Goal: Task Accomplishment & Management: Use online tool/utility

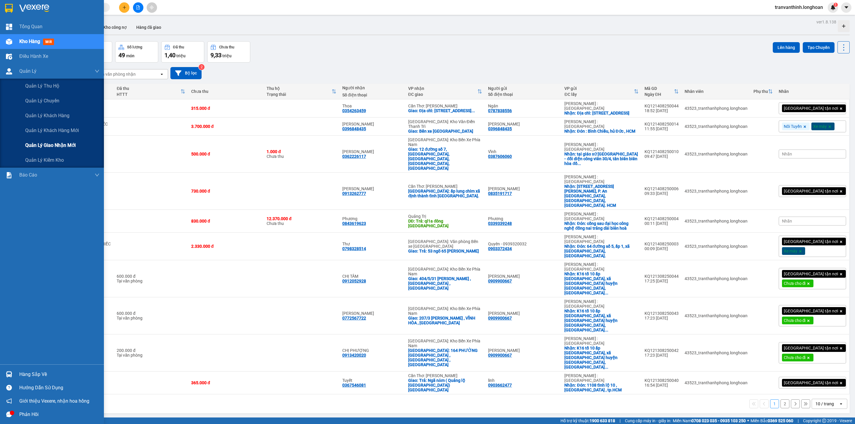
click at [68, 146] on span "Quản lý giao nhận mới" at bounding box center [50, 145] width 50 height 7
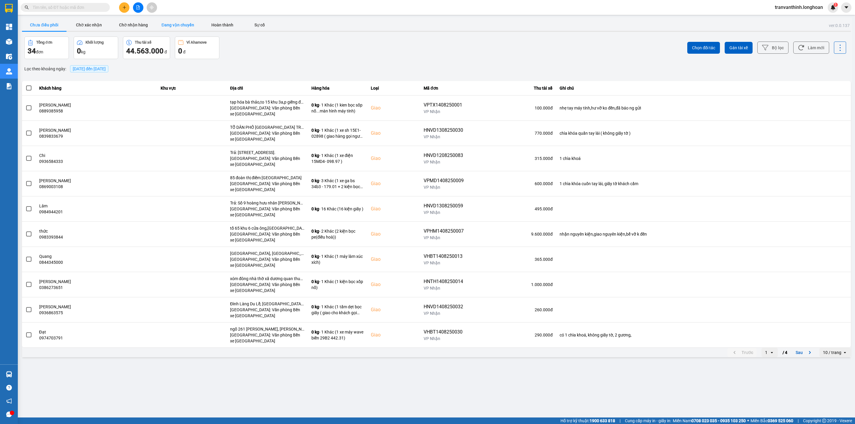
click at [169, 24] on button "Đang vận chuyển" at bounding box center [178, 25] width 45 height 12
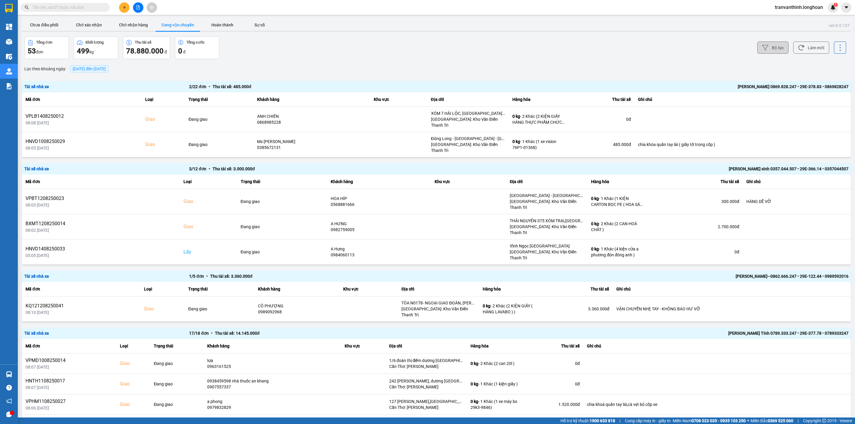
click at [772, 45] on button "Bộ lọc" at bounding box center [773, 48] width 31 height 12
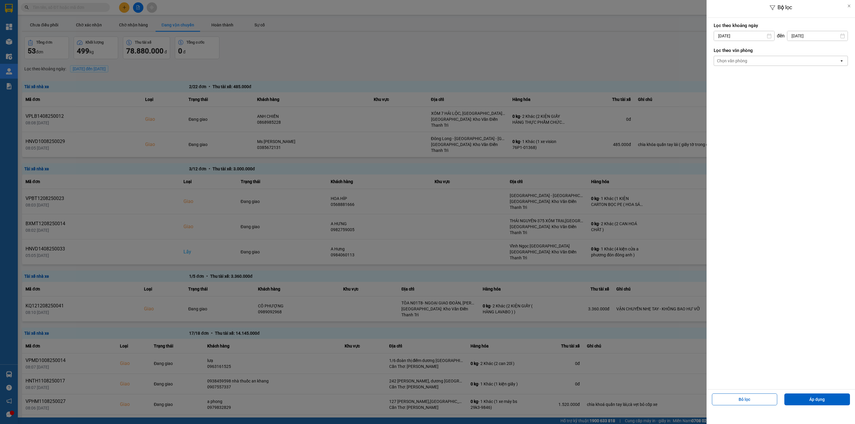
drag, startPoint x: 743, startPoint y: 36, endPoint x: 730, endPoint y: 34, distance: 13.2
click at [743, 36] on input "15/08/2025" at bounding box center [744, 36] width 60 height 10
click at [715, 48] on icon "Arrow Left" at bounding box center [716, 50] width 7 height 7
click at [728, 78] on div "1" at bounding box center [729, 79] width 8 height 7
type input "01/07/2025"
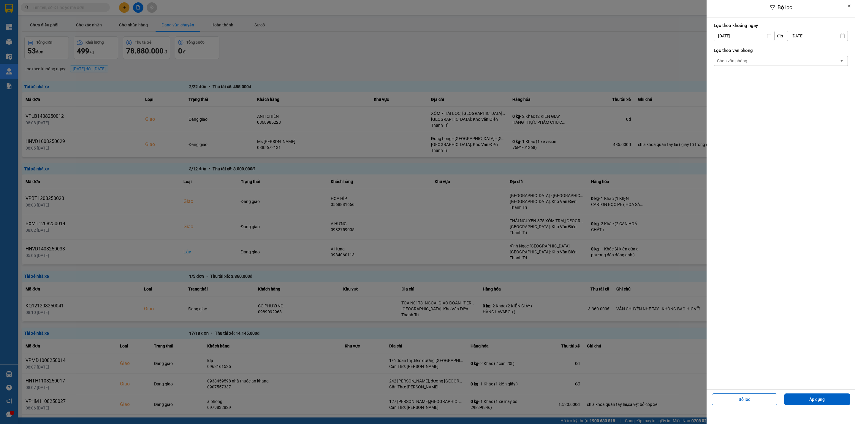
click at [741, 59] on div "Chọn văn phòng" at bounding box center [732, 61] width 30 height 6
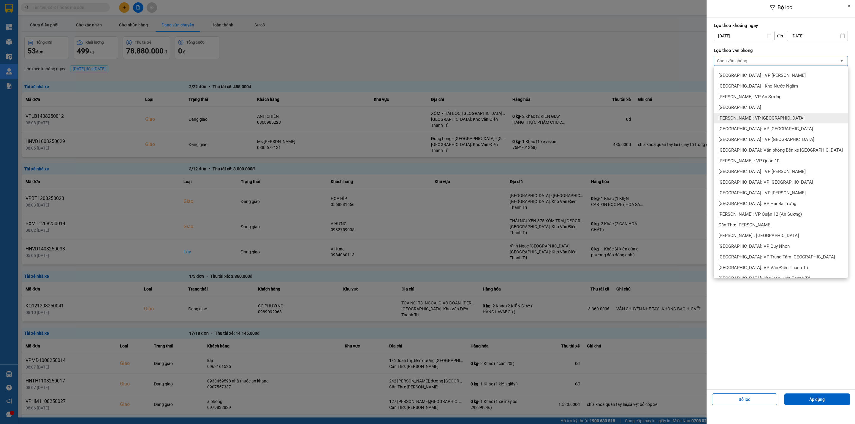
scroll to position [89, 0]
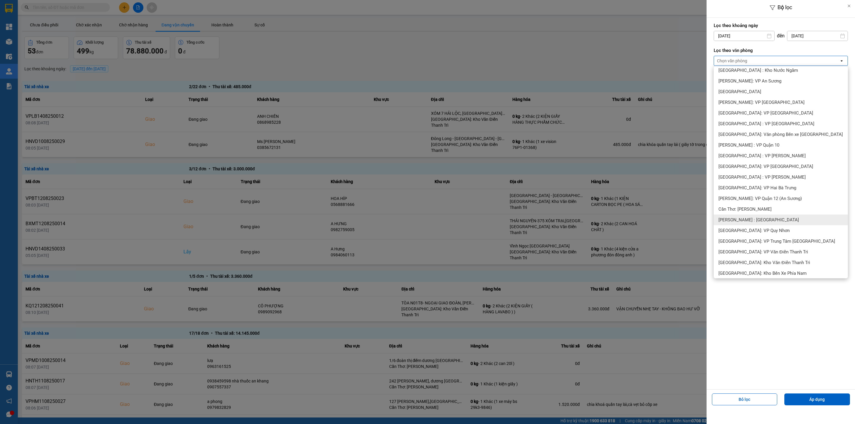
click at [775, 219] on div "[PERSON_NAME] : [GEOGRAPHIC_DATA]" at bounding box center [781, 220] width 134 height 11
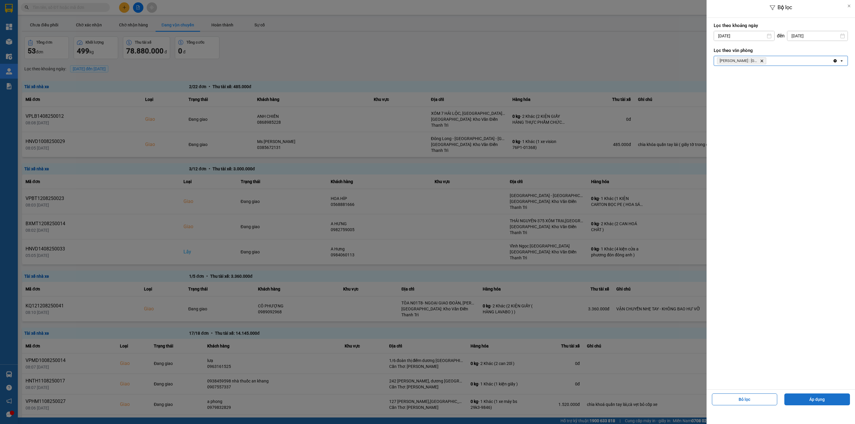
click at [815, 401] on button "Áp dụng" at bounding box center [818, 400] width 66 height 12
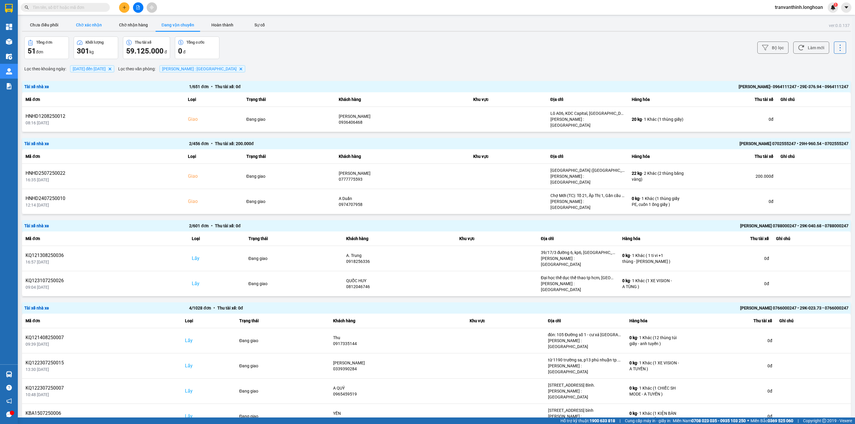
click at [97, 23] on button "Chờ xác nhận" at bounding box center [89, 25] width 45 height 12
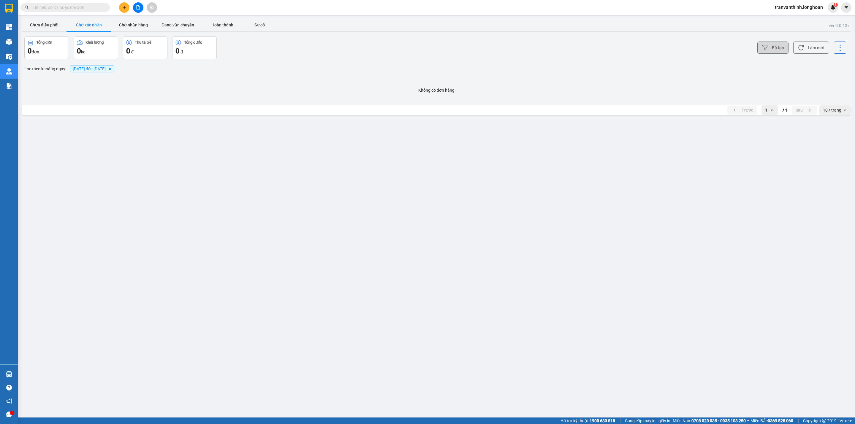
click at [772, 50] on button "Bộ lọc" at bounding box center [773, 48] width 31 height 12
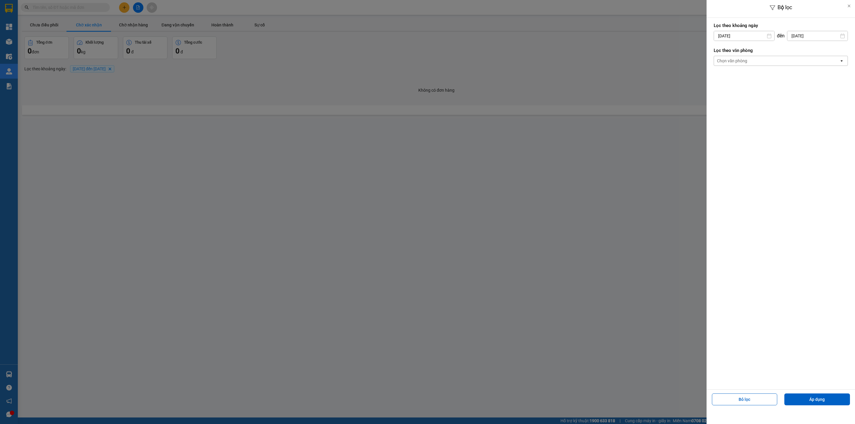
click at [739, 60] on div "Chọn văn phòng" at bounding box center [732, 61] width 30 height 6
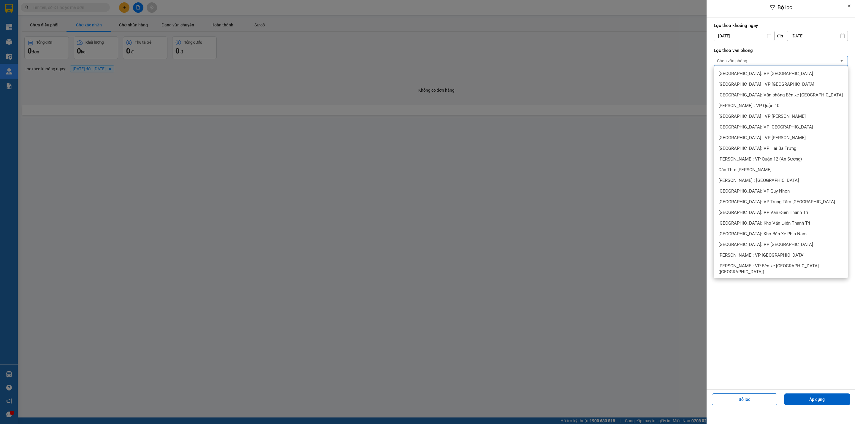
scroll to position [134, 0]
click at [781, 174] on div "[PERSON_NAME] : [GEOGRAPHIC_DATA]" at bounding box center [781, 175] width 134 height 11
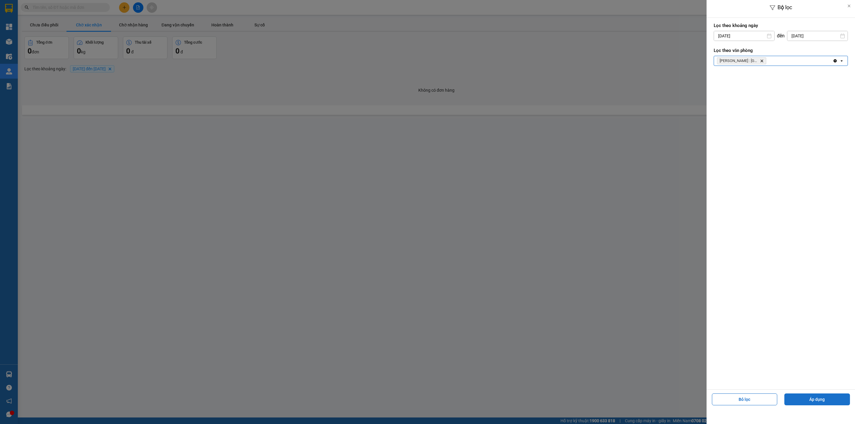
click at [812, 400] on button "Áp dụng" at bounding box center [818, 400] width 66 height 12
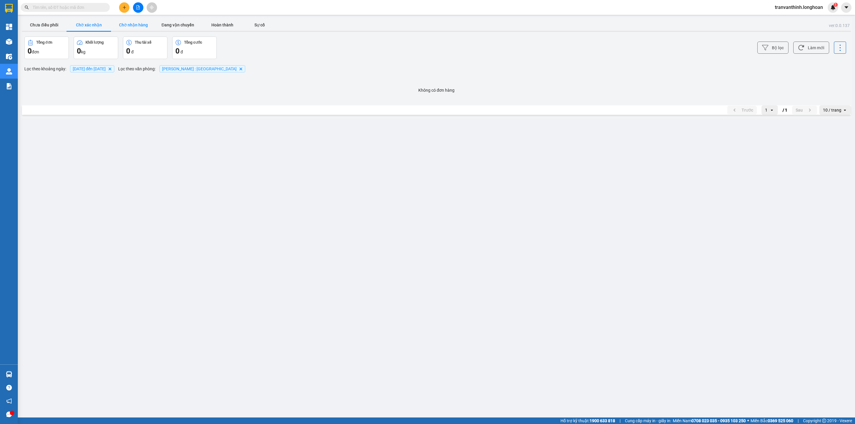
click at [132, 22] on button "Chờ nhận hàng" at bounding box center [133, 25] width 45 height 12
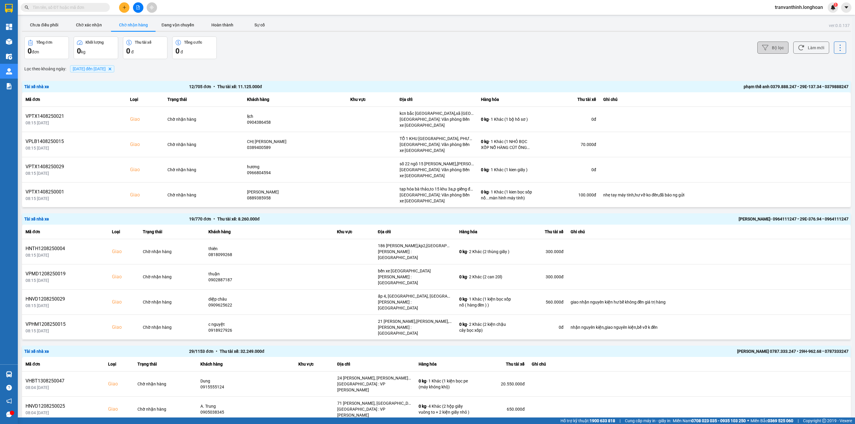
click at [767, 44] on button "Bộ lọc" at bounding box center [773, 48] width 31 height 12
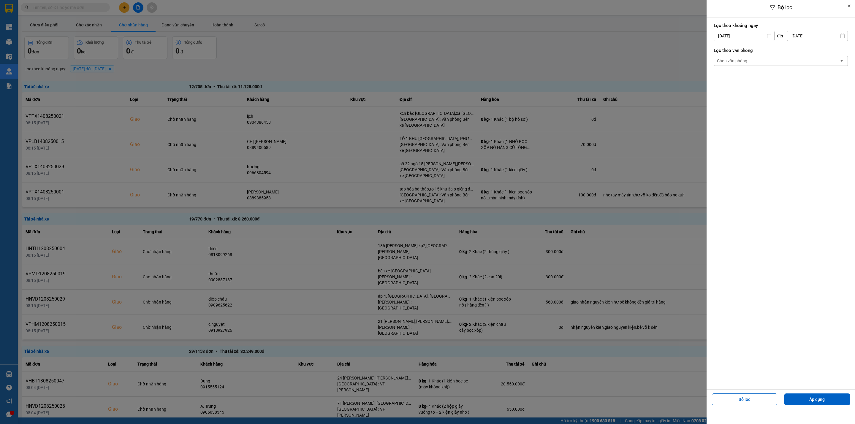
click at [761, 58] on div "Chọn văn phòng" at bounding box center [776, 61] width 125 height 10
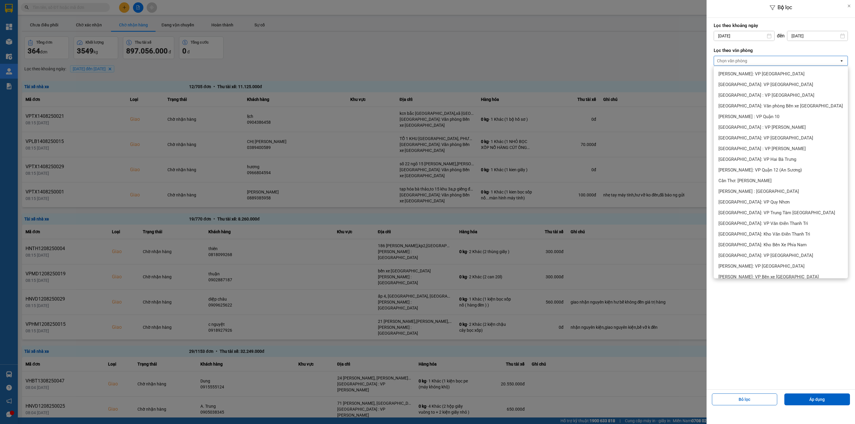
scroll to position [134, 0]
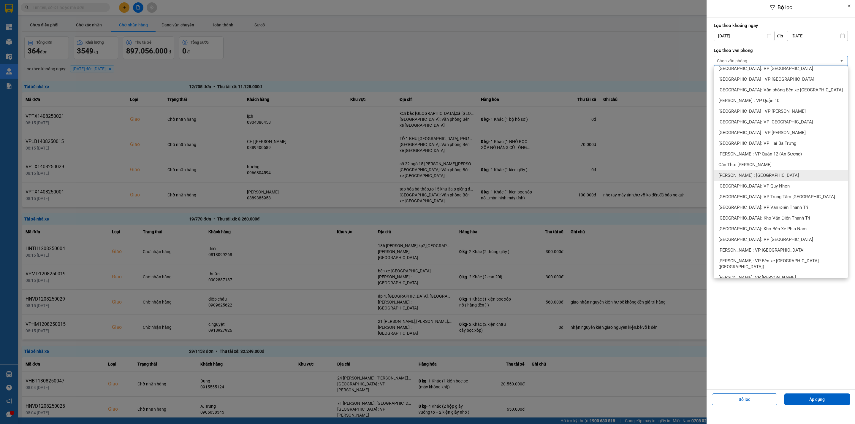
click at [779, 176] on div "[PERSON_NAME] : [GEOGRAPHIC_DATA]" at bounding box center [781, 175] width 134 height 11
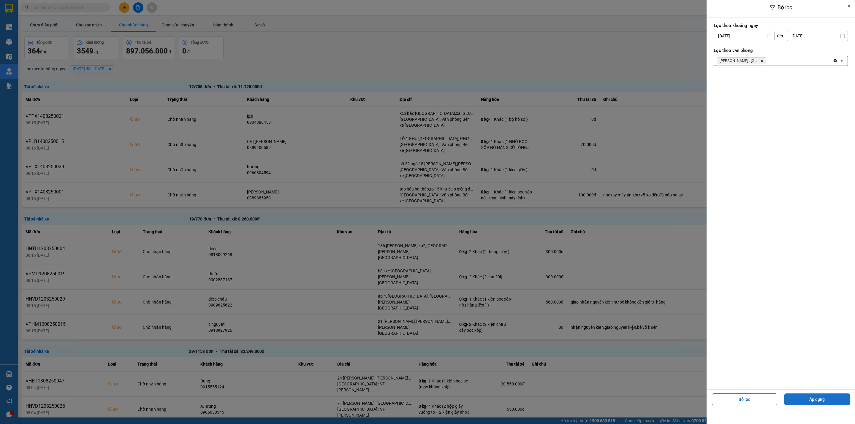
click at [813, 402] on button "Áp dụng" at bounding box center [818, 400] width 66 height 12
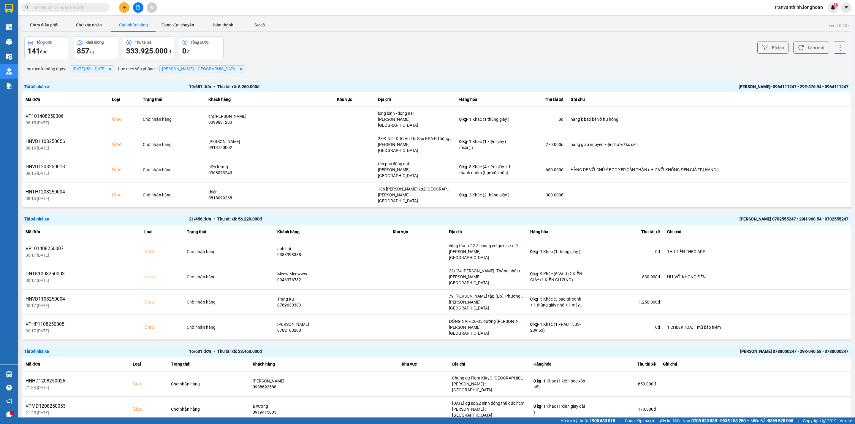
click at [747, 87] on div "TRẦN THANH XUÂN- 0964111247 • 29E-376.94 • 0964111247" at bounding box center [684, 86] width 330 height 7
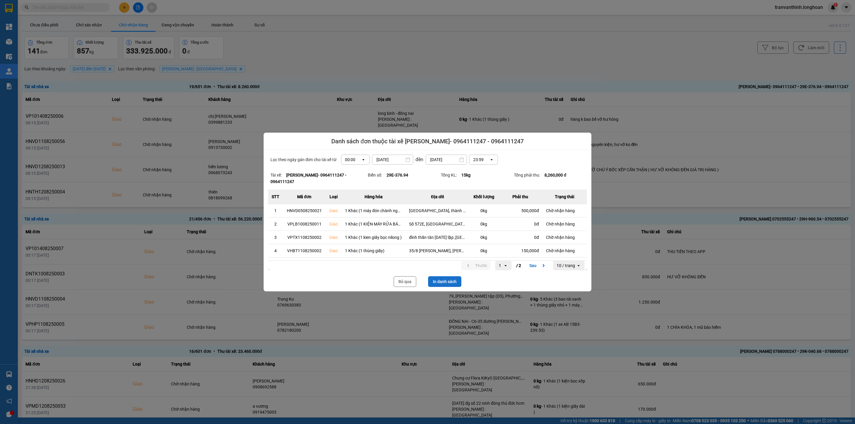
click at [437, 282] on button "In danh sách" at bounding box center [444, 282] width 33 height 11
click at [400, 281] on button "Bỏ qua" at bounding box center [405, 282] width 23 height 11
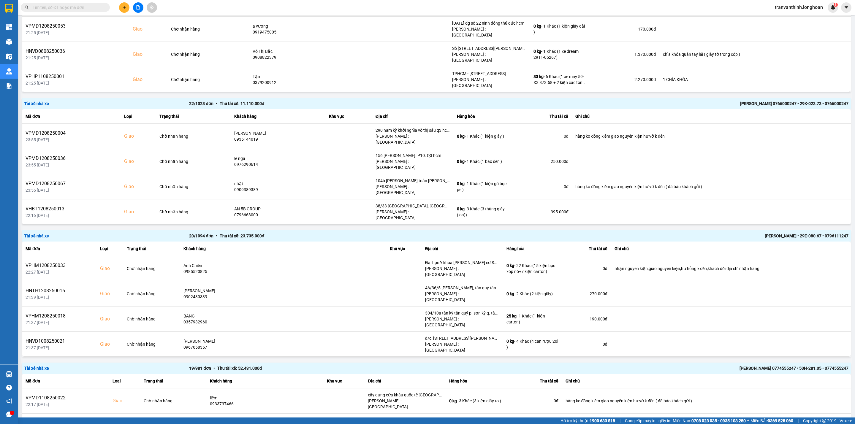
scroll to position [401, 0]
